Goal: Navigation & Orientation: Find specific page/section

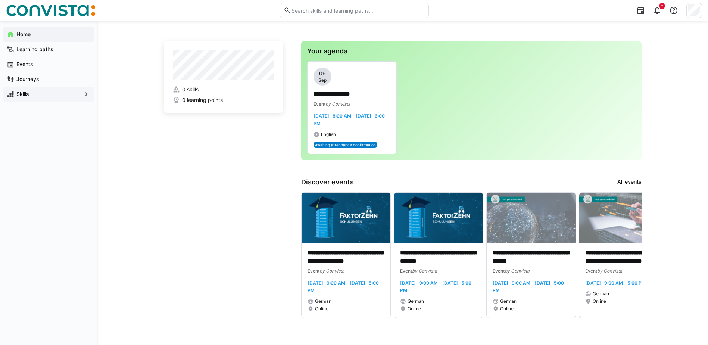
click at [62, 95] on span "Skills" at bounding box center [48, 93] width 66 height 7
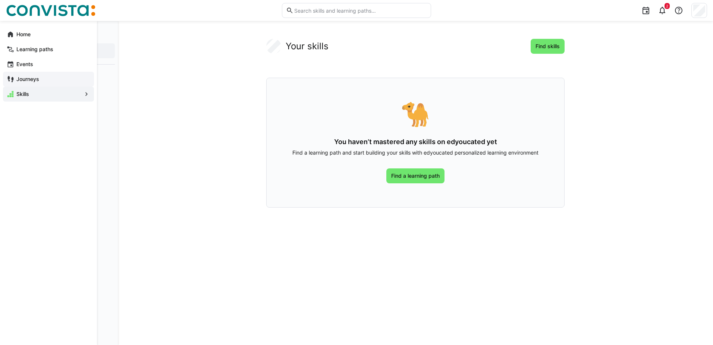
click at [57, 79] on span "Journeys" at bounding box center [52, 78] width 75 height 7
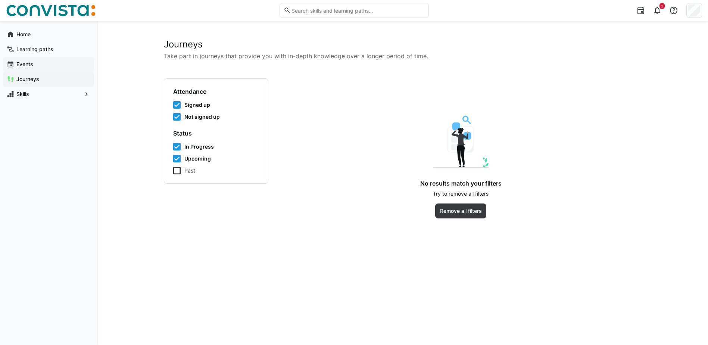
click at [56, 67] on span "Events" at bounding box center [52, 63] width 75 height 7
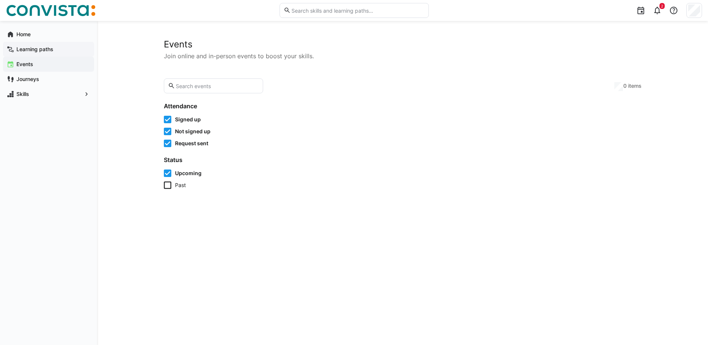
click at [62, 50] on span "Learning paths" at bounding box center [52, 49] width 75 height 7
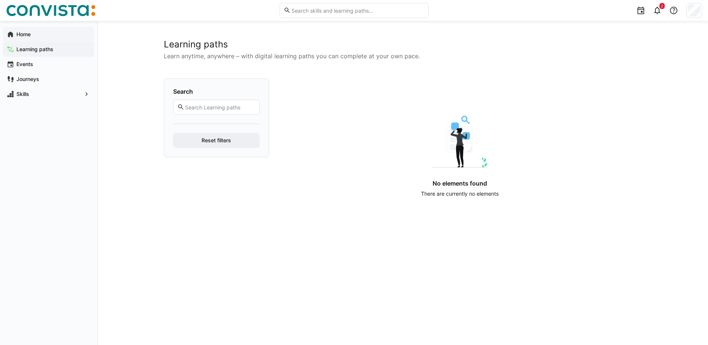
click at [60, 37] on span "Home" at bounding box center [52, 34] width 75 height 7
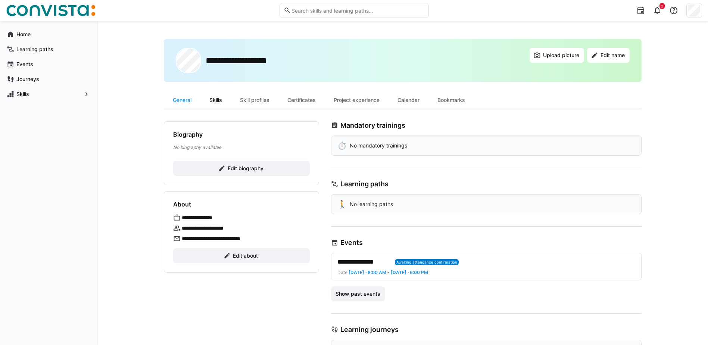
click at [219, 99] on div "Skills" at bounding box center [215, 100] width 31 height 18
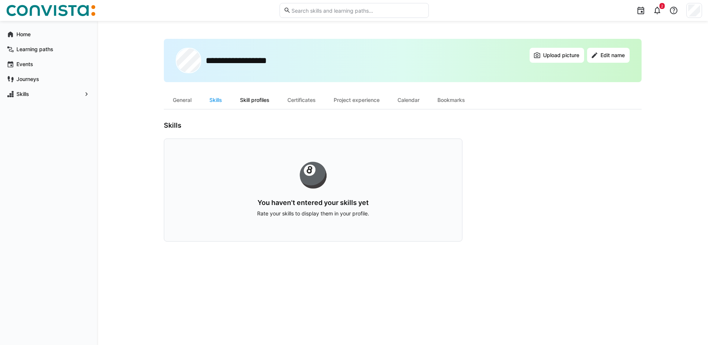
click at [252, 100] on div "Skill profiles" at bounding box center [254, 100] width 47 height 18
click at [369, 103] on div "Project experience" at bounding box center [357, 100] width 64 height 18
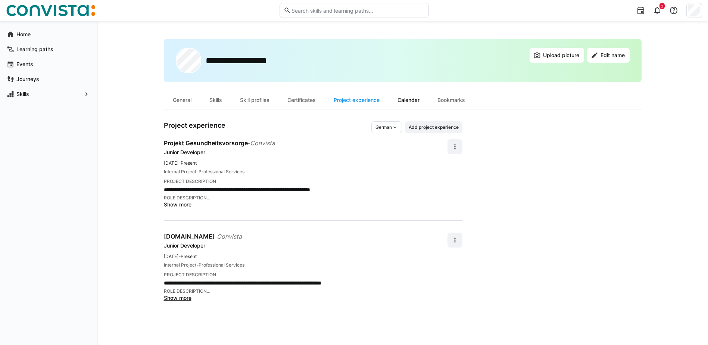
click at [409, 101] on div "Calendar" at bounding box center [408, 100] width 40 height 18
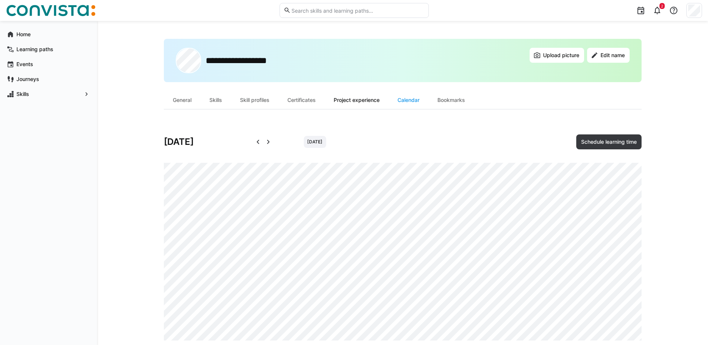
click at [357, 96] on div "Project experience" at bounding box center [357, 100] width 64 height 18
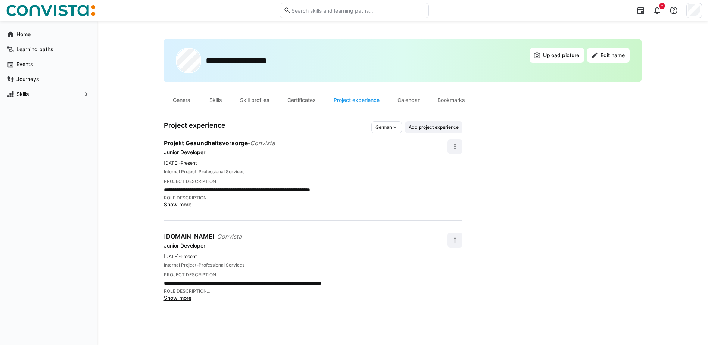
click at [170, 297] on span "Show more" at bounding box center [178, 297] width 28 height 6
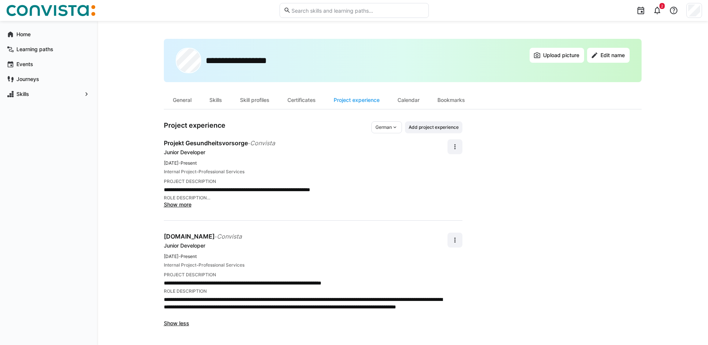
click at [184, 201] on span "Show more" at bounding box center [178, 204] width 28 height 6
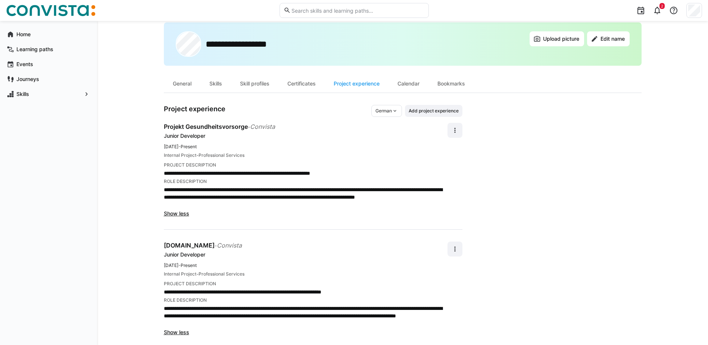
scroll to position [25, 0]
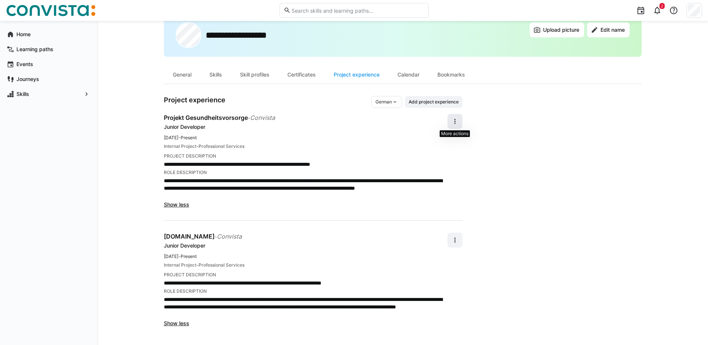
click at [454, 120] on eds-icon at bounding box center [454, 121] width 7 height 7
click at [518, 146] on app-user-profile-inner-container "**********" at bounding box center [402, 211] width 477 height 231
click at [456, 239] on eds-icon at bounding box center [454, 239] width 7 height 7
click at [408, 75] on div "Calendar" at bounding box center [408, 75] width 40 height 18
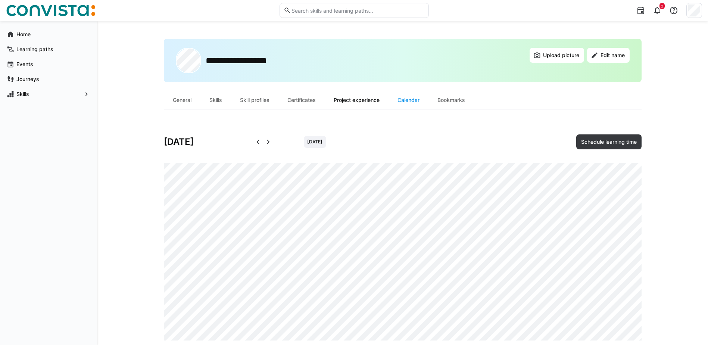
click at [351, 99] on div "Project experience" at bounding box center [357, 100] width 64 height 18
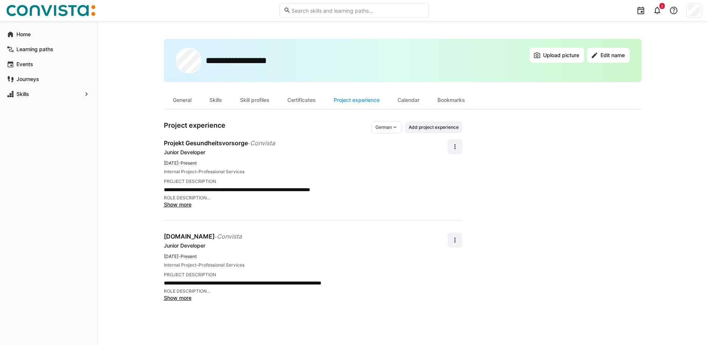
click at [399, 129] on div "German" at bounding box center [386, 127] width 31 height 12
click at [383, 157] on span "English" at bounding box center [382, 156] width 15 height 6
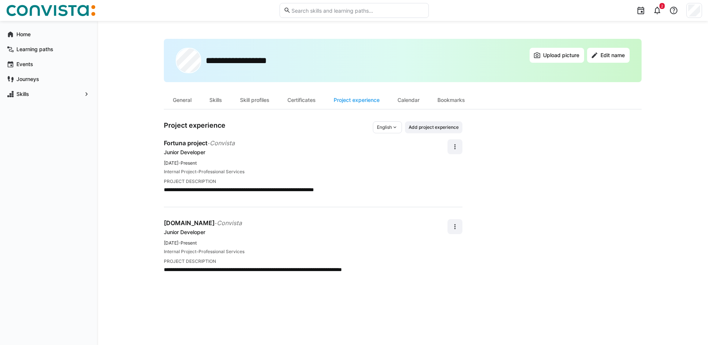
click at [385, 126] on span "English" at bounding box center [384, 127] width 15 height 6
click at [382, 166] on span "Polish" at bounding box center [383, 168] width 13 height 6
click at [407, 101] on div "Calendar" at bounding box center [408, 100] width 40 height 18
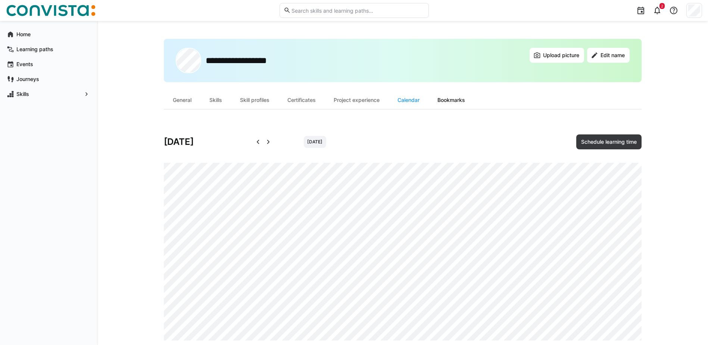
click at [451, 99] on div "Bookmarks" at bounding box center [451, 100] width 46 height 18
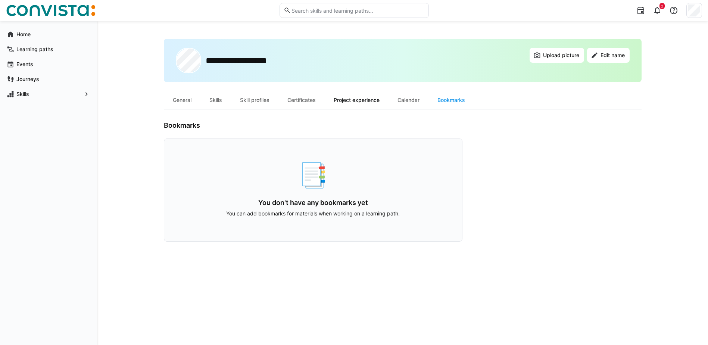
click at [374, 104] on div "Project experience" at bounding box center [357, 100] width 64 height 18
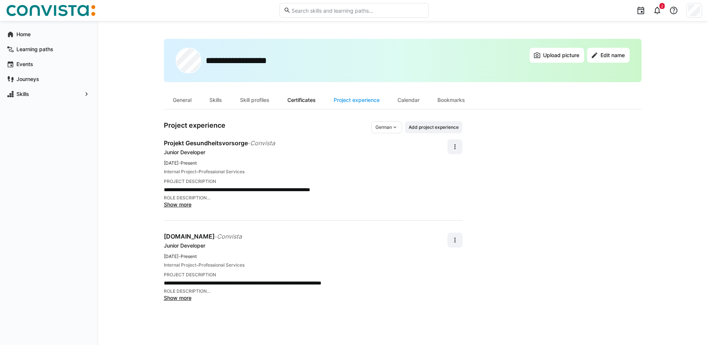
click at [316, 100] on div "Certificates" at bounding box center [301, 100] width 46 height 18
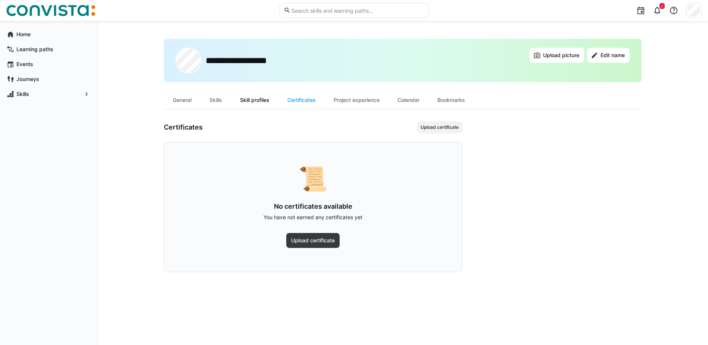
click at [251, 95] on div "Skill profiles" at bounding box center [254, 100] width 47 height 18
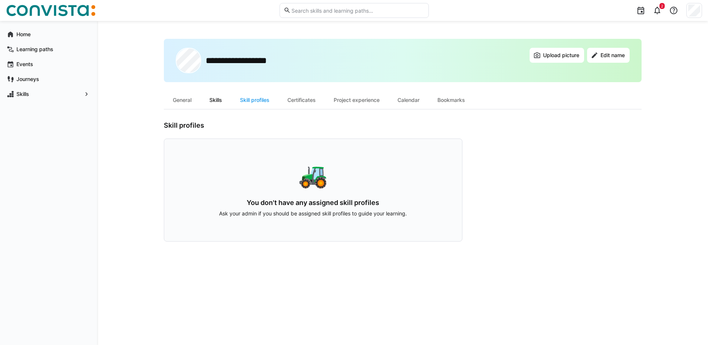
click at [220, 106] on div "Skills" at bounding box center [215, 100] width 31 height 18
click at [188, 101] on div "General" at bounding box center [182, 100] width 37 height 18
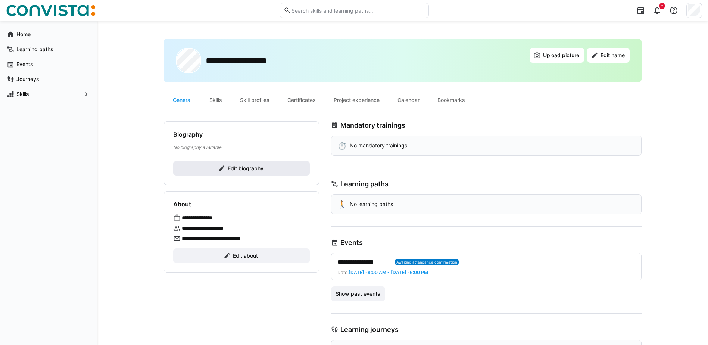
click at [233, 166] on span "Edit biography" at bounding box center [245, 168] width 38 height 7
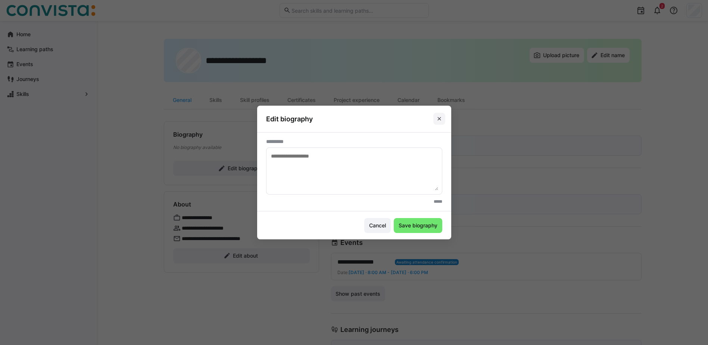
click at [441, 120] on eds-icon at bounding box center [439, 119] width 6 height 6
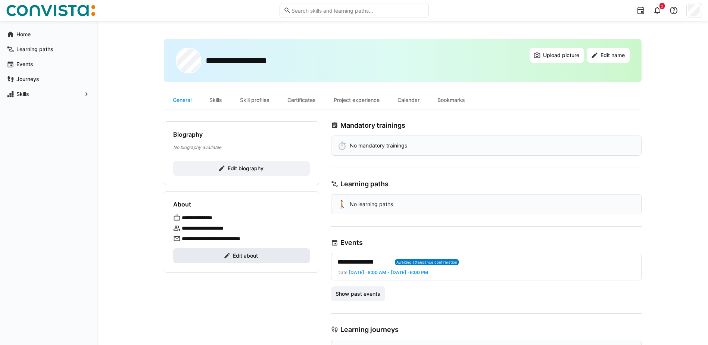
click at [243, 256] on span "Edit about" at bounding box center [245, 255] width 27 height 7
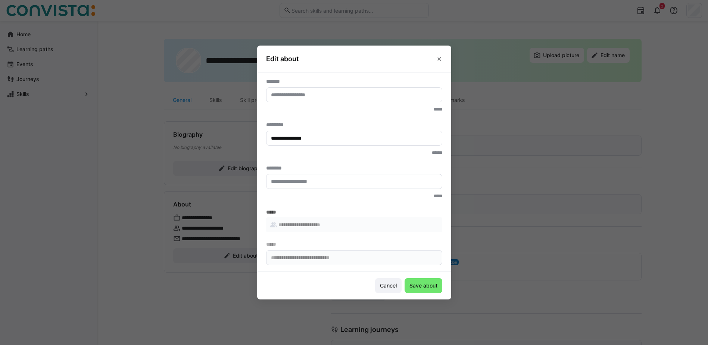
scroll to position [33, 0]
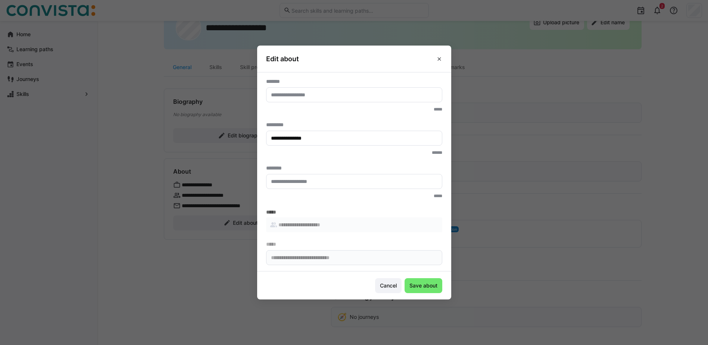
click at [305, 98] on input "text" at bounding box center [354, 94] width 168 height 7
click at [308, 178] on eds-input at bounding box center [354, 181] width 176 height 15
click at [388, 293] on footer "Cancel Save about" at bounding box center [354, 285] width 194 height 28
drag, startPoint x: 388, startPoint y: 293, endPoint x: 389, endPoint y: 288, distance: 4.5
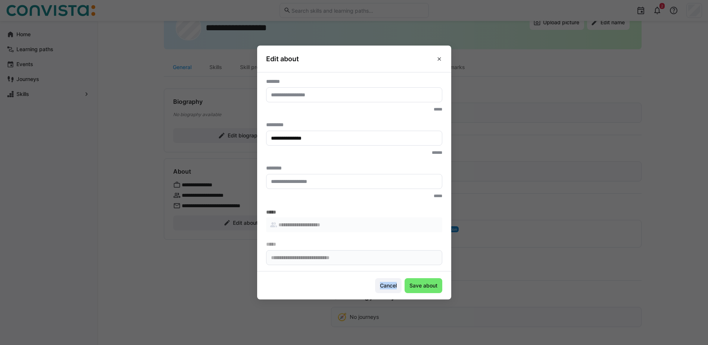
click at [389, 288] on span "Cancel" at bounding box center [388, 285] width 19 height 7
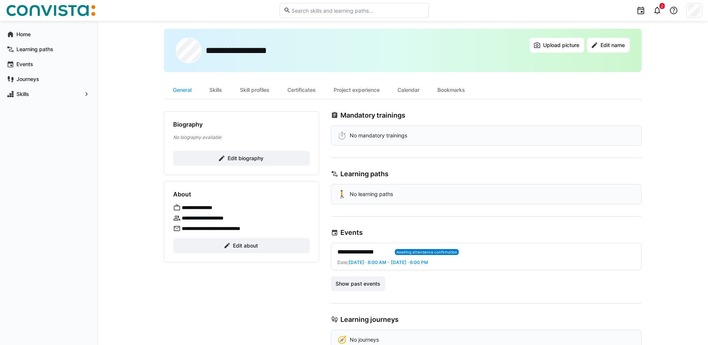
scroll to position [0, 0]
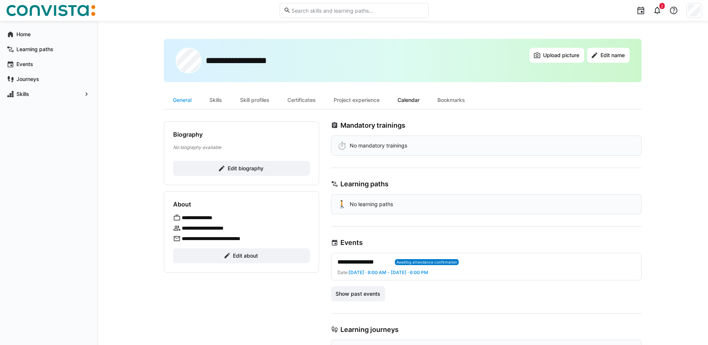
click at [418, 102] on div "Calendar" at bounding box center [408, 100] width 40 height 18
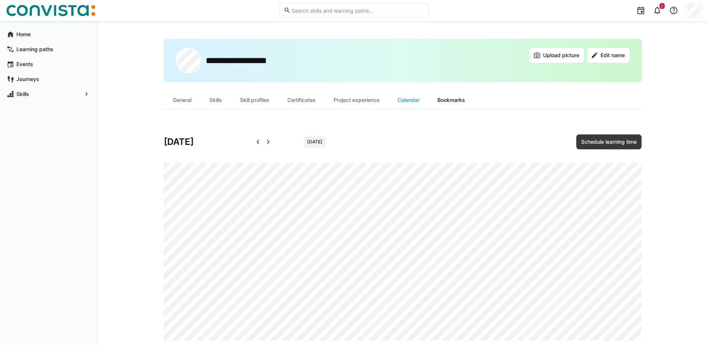
click at [463, 101] on div "Bookmarks" at bounding box center [451, 100] width 46 height 18
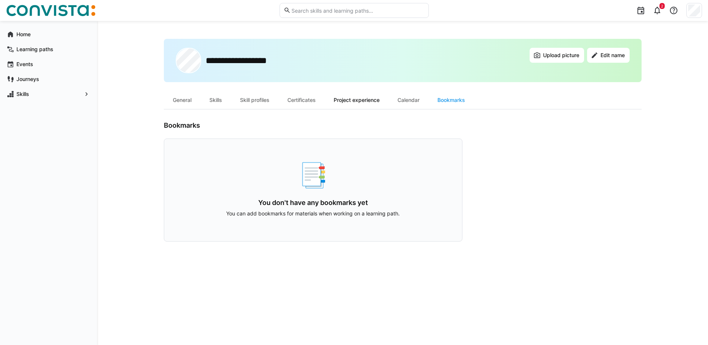
click at [357, 105] on div "Project experience" at bounding box center [357, 100] width 64 height 18
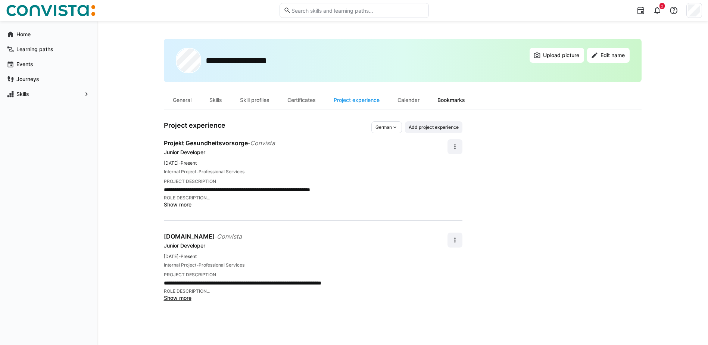
click at [452, 96] on div "Bookmarks" at bounding box center [451, 100] width 46 height 18
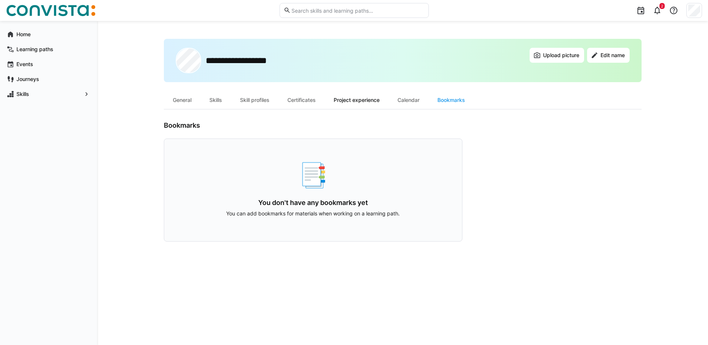
click at [358, 106] on div "Project experience" at bounding box center [357, 100] width 64 height 18
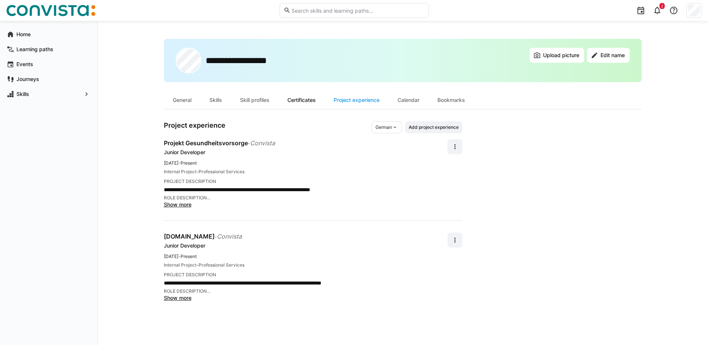
click at [294, 101] on div "Certificates" at bounding box center [301, 100] width 46 height 18
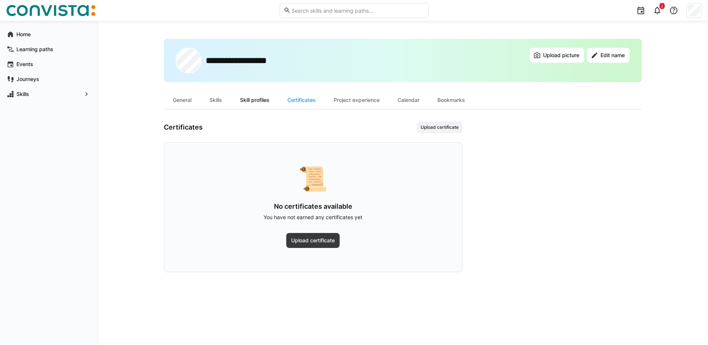
click at [249, 101] on div "Skill profiles" at bounding box center [254, 100] width 47 height 18
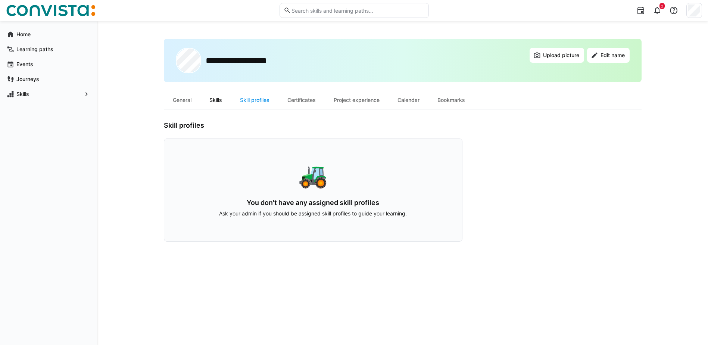
click at [212, 103] on div "Skills" at bounding box center [215, 100] width 31 height 18
click at [188, 100] on div "General" at bounding box center [182, 100] width 37 height 18
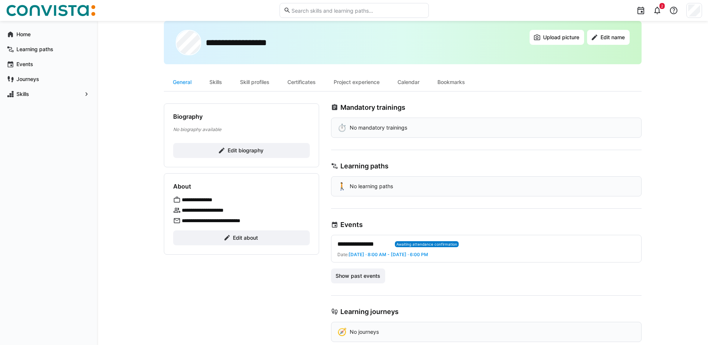
scroll to position [33, 0]
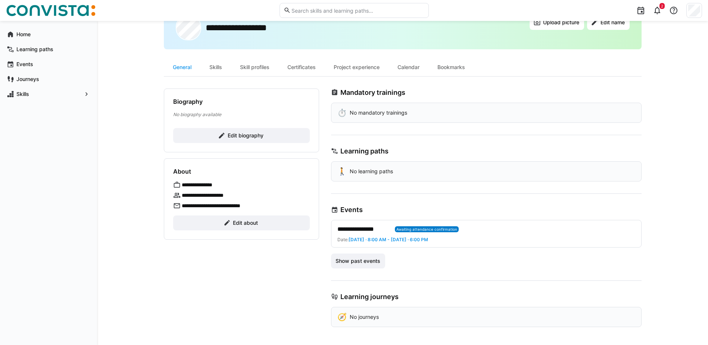
click at [43, 10] on img at bounding box center [51, 10] width 90 height 12
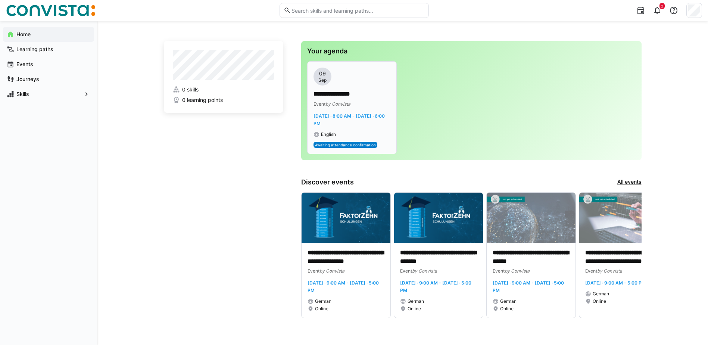
click at [370, 98] on p "**********" at bounding box center [351, 94] width 77 height 9
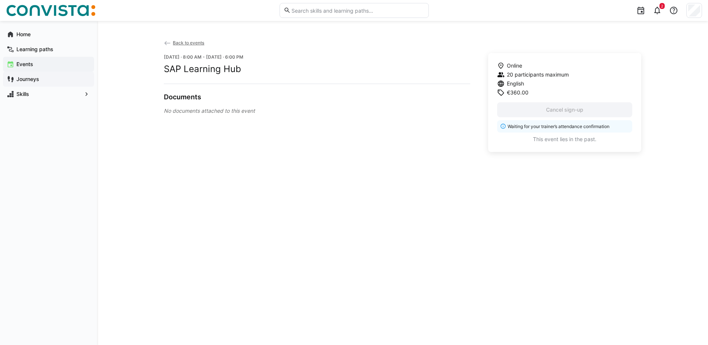
click at [43, 84] on div "Journeys" at bounding box center [48, 79] width 91 height 15
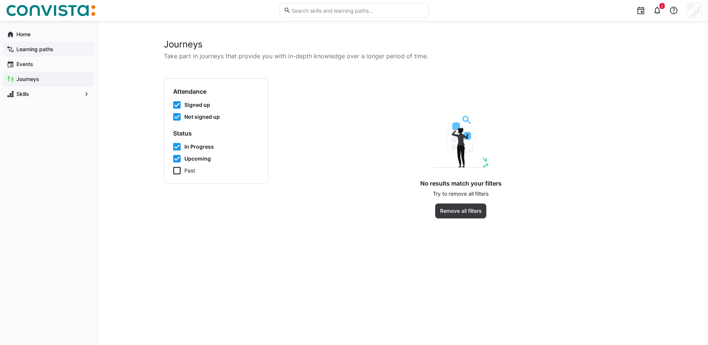
click at [0, 0] on app-navigation-label "Learning paths" at bounding box center [0, 0] width 0 height 0
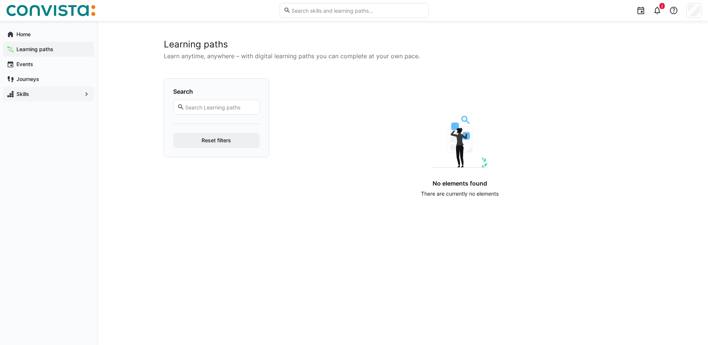
click at [48, 92] on span "Skills" at bounding box center [48, 93] width 66 height 7
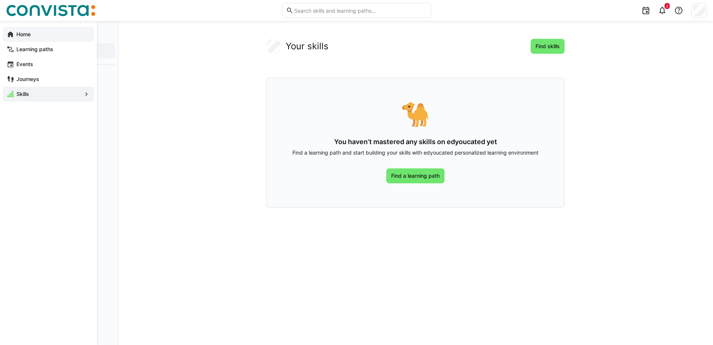
click at [0, 0] on app-navigation-label "Home" at bounding box center [0, 0] width 0 height 0
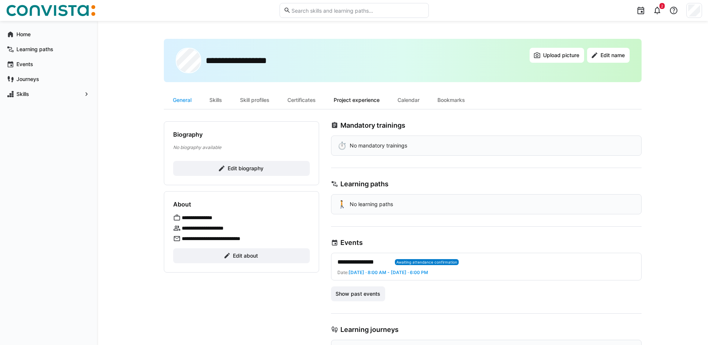
click at [354, 99] on div "Project experience" at bounding box center [357, 100] width 64 height 18
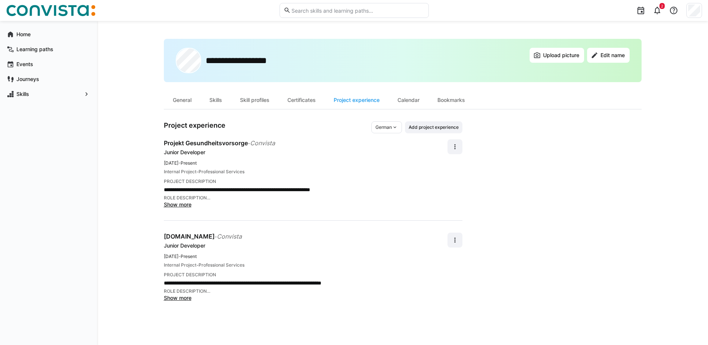
click at [385, 128] on span "German" at bounding box center [383, 127] width 16 height 6
click at [389, 157] on span "English" at bounding box center [382, 156] width 15 height 6
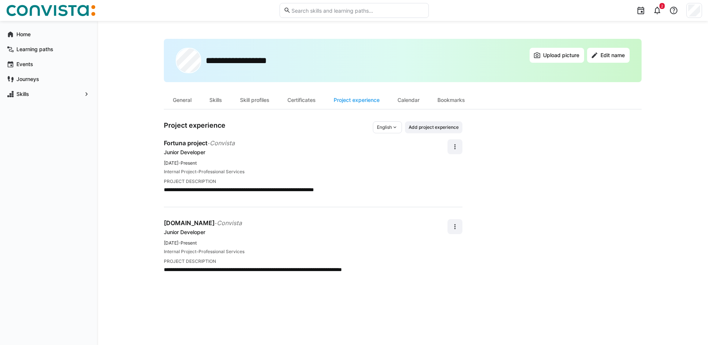
click at [278, 272] on p "**********" at bounding box center [306, 269] width 284 height 7
drag, startPoint x: 210, startPoint y: 266, endPoint x: 244, endPoint y: 271, distance: 34.4
click at [244, 271] on p "**********" at bounding box center [306, 269] width 284 height 7
click at [342, 236] on div "**********" at bounding box center [306, 247] width 284 height 56
click at [203, 253] on span "Professional Services" at bounding box center [221, 251] width 46 height 6
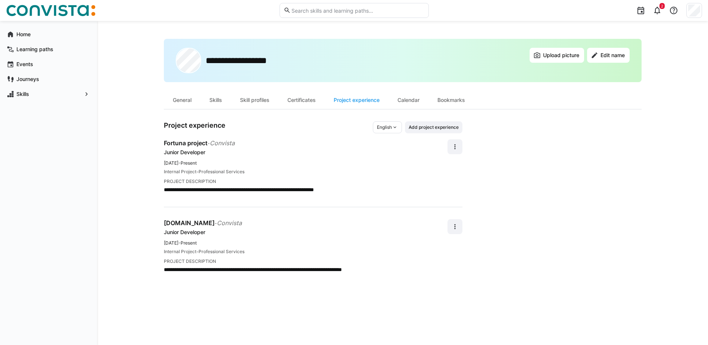
click at [382, 127] on span "English" at bounding box center [384, 127] width 15 height 6
click at [387, 145] on span "German" at bounding box center [385, 143] width 16 height 6
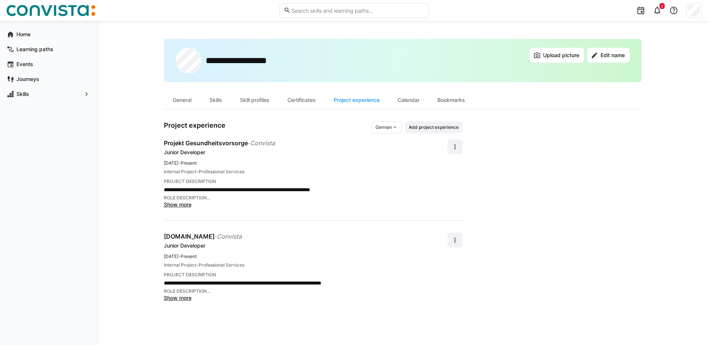
click at [185, 299] on span "Show more" at bounding box center [178, 297] width 28 height 6
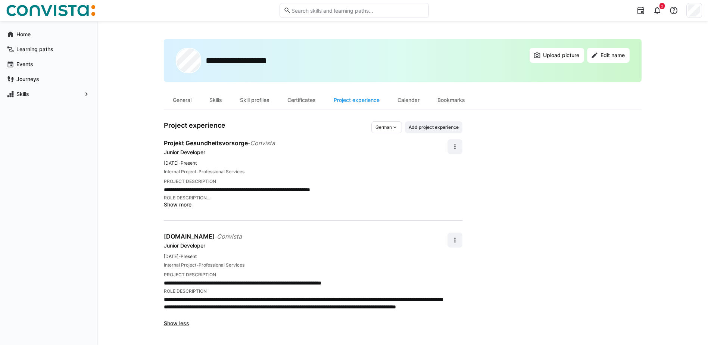
click at [185, 203] on span "Show more" at bounding box center [178, 204] width 28 height 6
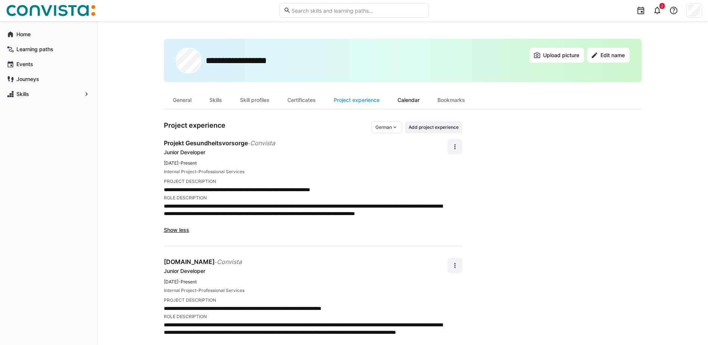
click at [422, 104] on div "Calendar" at bounding box center [408, 100] width 40 height 18
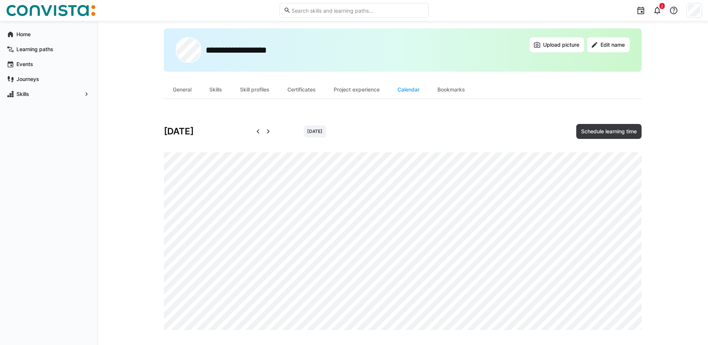
scroll to position [13, 0]
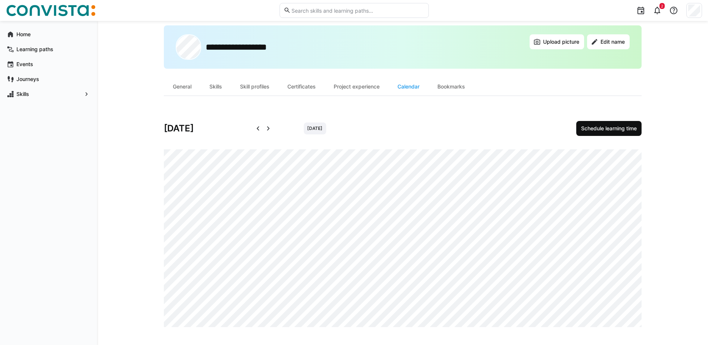
click at [599, 126] on span "Schedule learning time" at bounding box center [609, 128] width 58 height 7
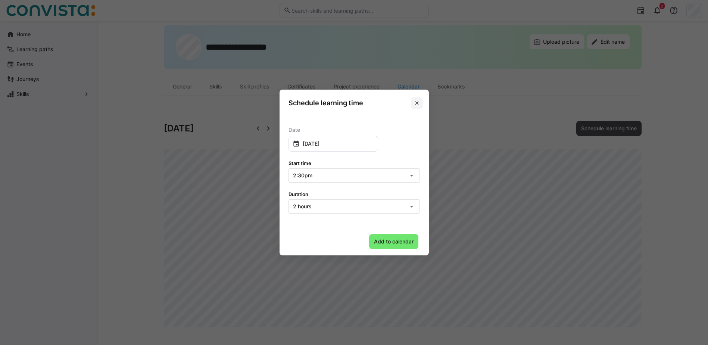
click at [423, 101] on span at bounding box center [417, 103] width 12 height 12
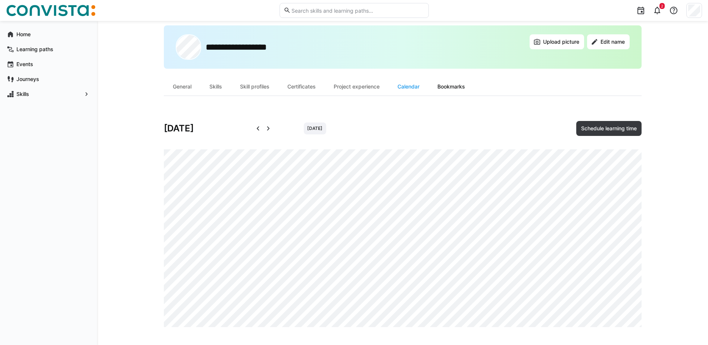
click at [454, 81] on div "Bookmarks" at bounding box center [451, 87] width 46 height 18
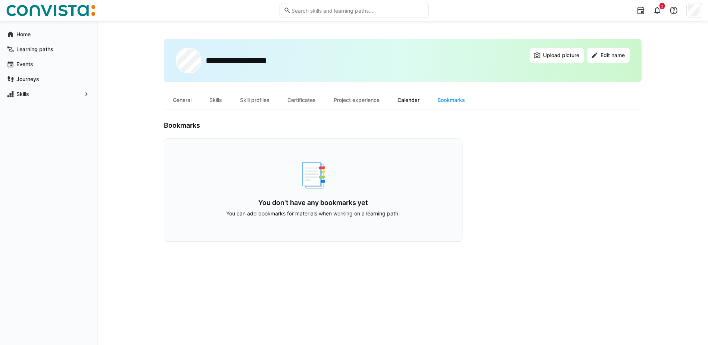
click at [406, 104] on div "Calendar" at bounding box center [408, 100] width 40 height 18
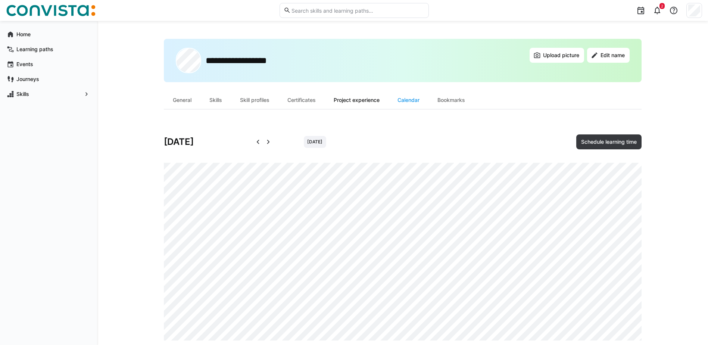
click at [341, 98] on div "Project experience" at bounding box center [357, 100] width 64 height 18
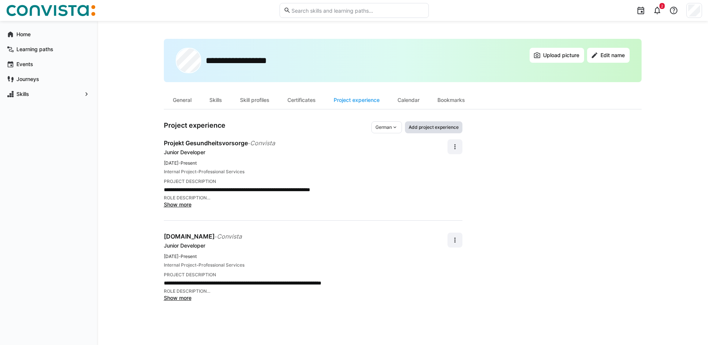
click at [424, 122] on span "Add project experience" at bounding box center [433, 127] width 57 height 12
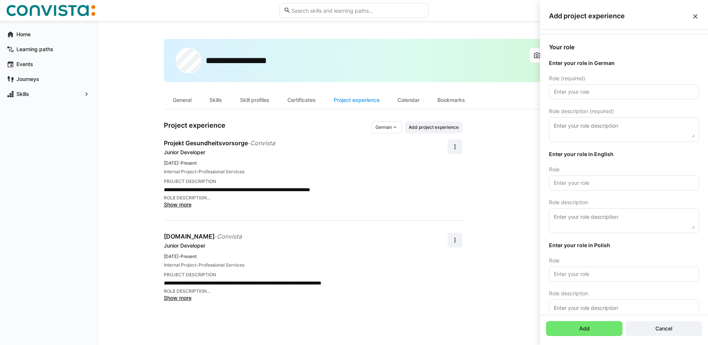
scroll to position [149, 0]
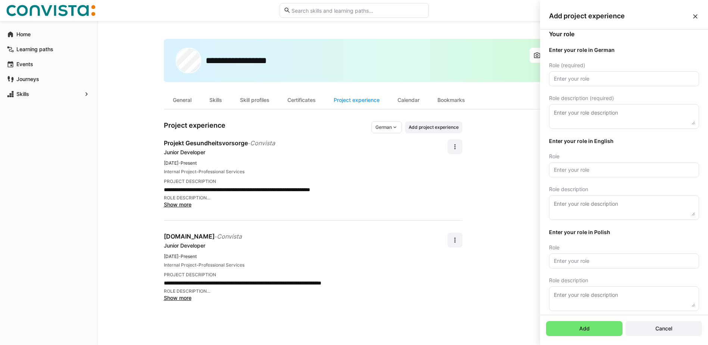
click at [625, 259] on input "text" at bounding box center [624, 260] width 142 height 7
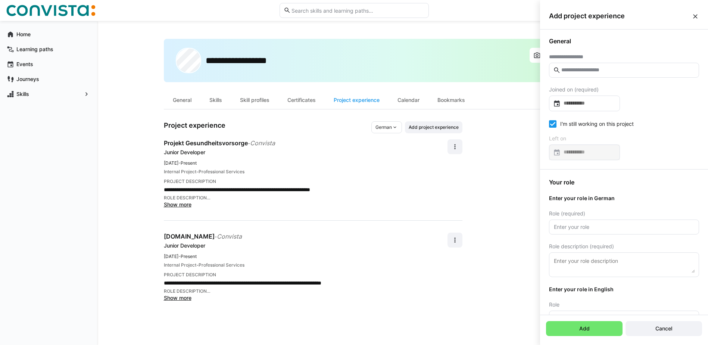
scroll to position [0, 0]
click at [694, 18] on eds-icon at bounding box center [694, 16] width 7 height 7
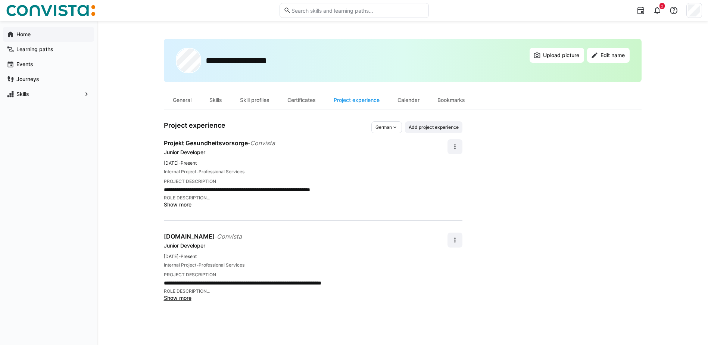
click at [37, 37] on span "Home" at bounding box center [52, 34] width 75 height 7
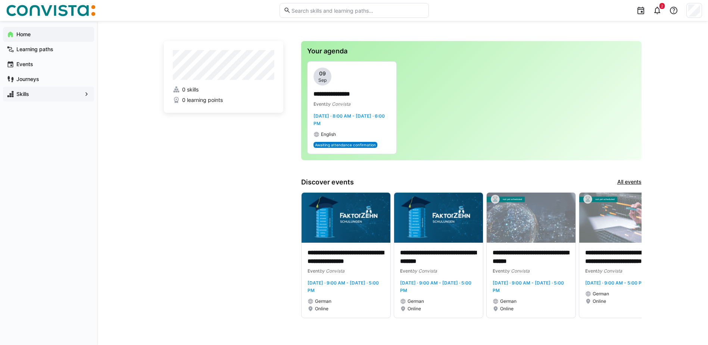
click at [56, 97] on span "Skills" at bounding box center [48, 93] width 66 height 7
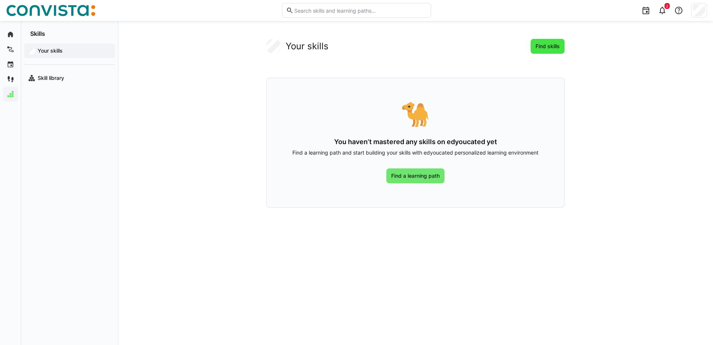
click at [547, 46] on span "Find skills" at bounding box center [548, 46] width 26 height 7
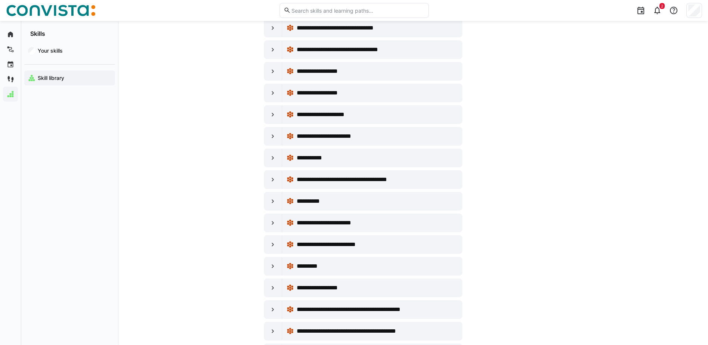
scroll to position [2201, 0]
click at [273, 119] on div at bounding box center [273, 114] width 18 height 18
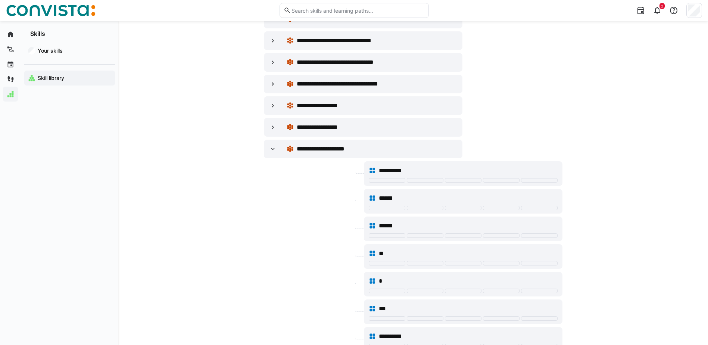
scroll to position [2164, 0]
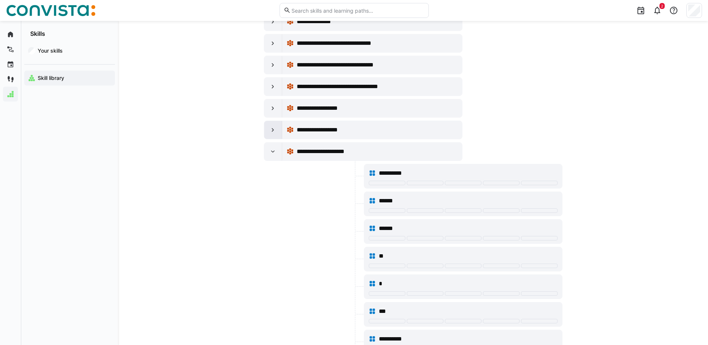
click at [273, 130] on eds-icon at bounding box center [272, 129] width 7 height 7
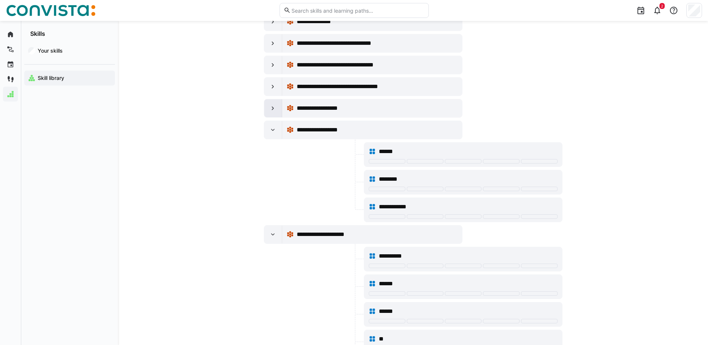
click at [273, 101] on div at bounding box center [273, 108] width 18 height 18
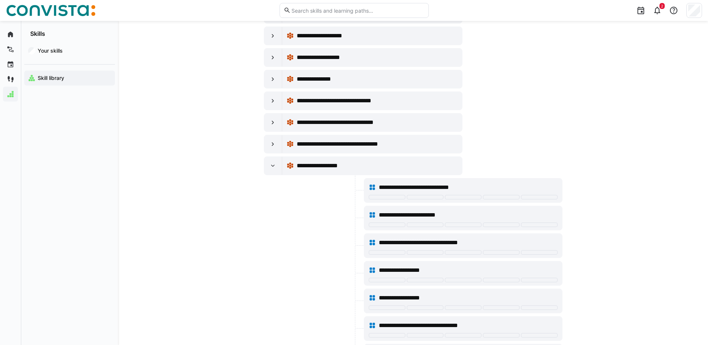
scroll to position [2014, 0]
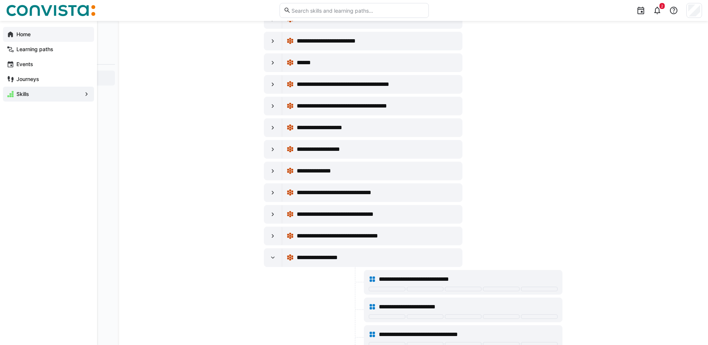
click at [12, 38] on div "Home" at bounding box center [48, 34] width 91 height 15
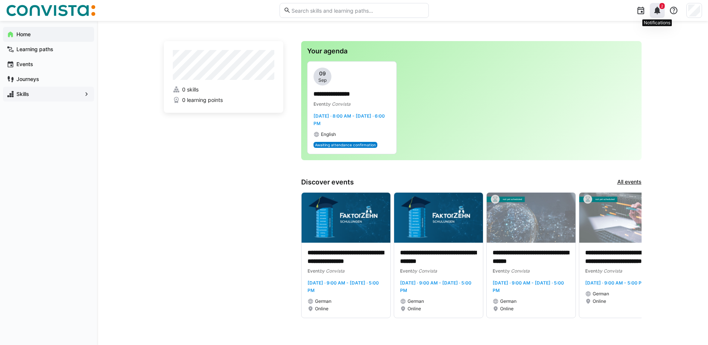
click at [660, 8] on span "2" at bounding box center [661, 6] width 5 height 6
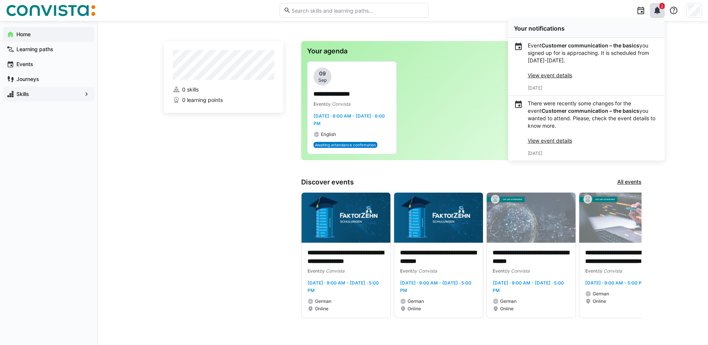
click at [569, 75] on link "View event details" at bounding box center [549, 75] width 44 height 6
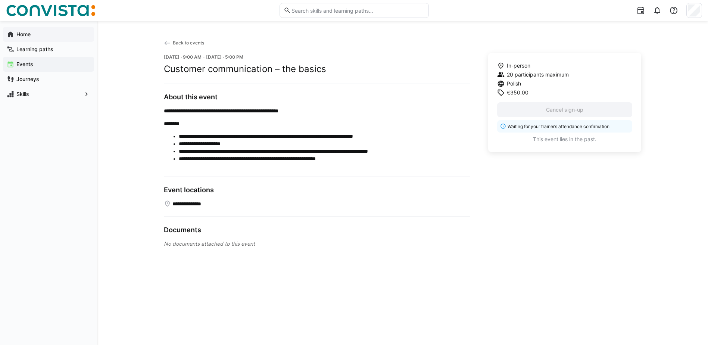
click at [53, 36] on span "Home" at bounding box center [52, 34] width 75 height 7
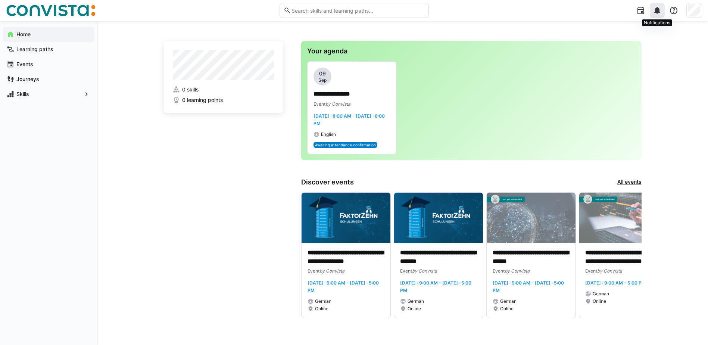
click at [657, 9] on eds-icon at bounding box center [656, 10] width 9 height 9
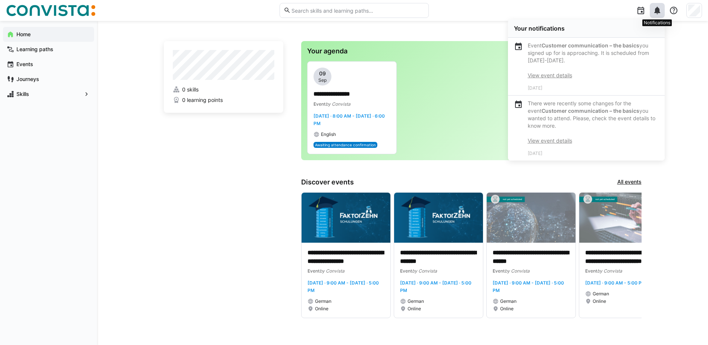
click at [657, 9] on eds-icon at bounding box center [656, 10] width 9 height 9
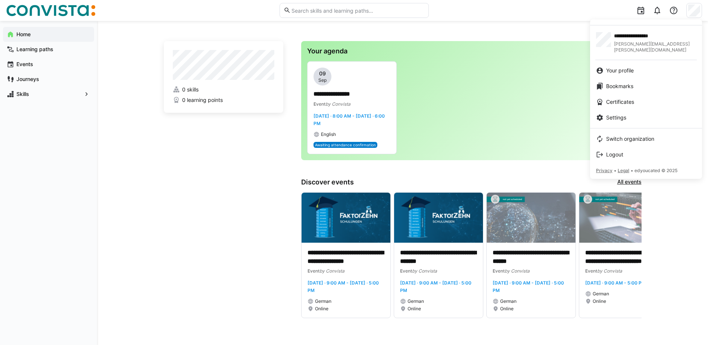
click at [696, 10] on div at bounding box center [354, 172] width 708 height 345
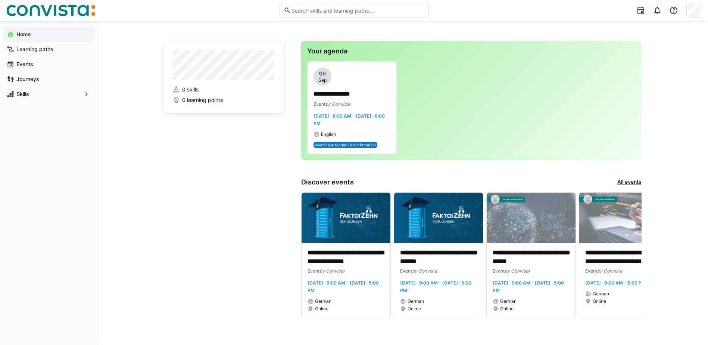
click at [48, 38] on div "Home" at bounding box center [48, 34] width 91 height 15
click at [660, 13] on eds-icon at bounding box center [656, 10] width 9 height 9
